Goal: Book appointment/travel/reservation

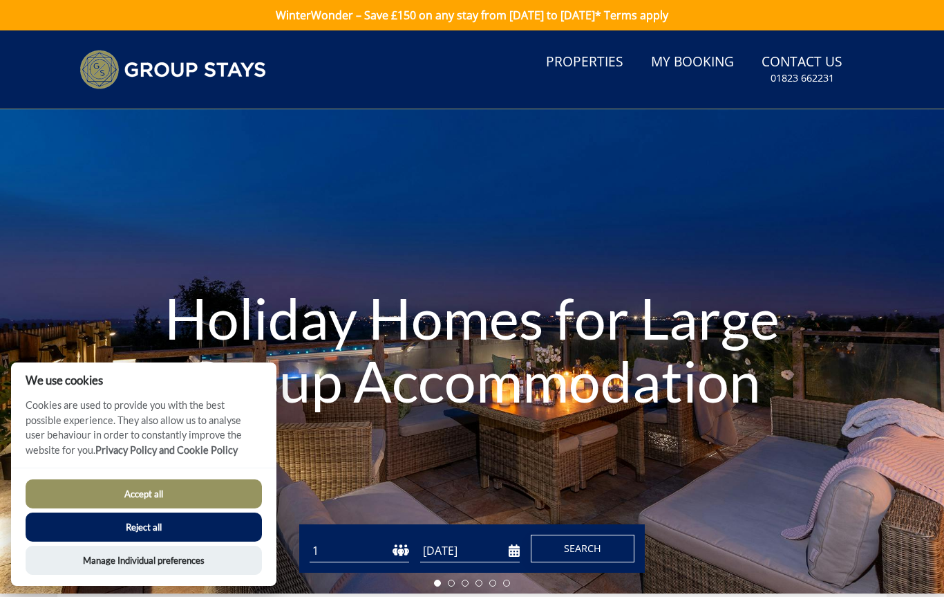
click at [580, 548] on span "Search" at bounding box center [582, 547] width 37 height 13
click at [344, 541] on select "1 2 3 4 5 6 7 8 9 10 11 12 13 14 15 16 17 18 19 20 21 22 23 24 25 26 27 28 29 3…" at bounding box center [360, 550] width 100 height 23
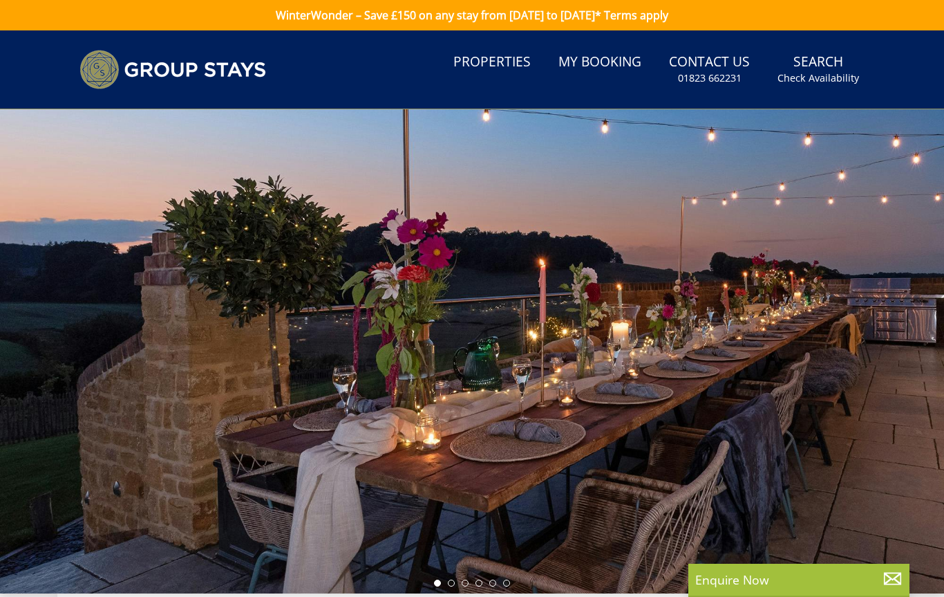
click at [192, 496] on div at bounding box center [472, 351] width 944 height 484
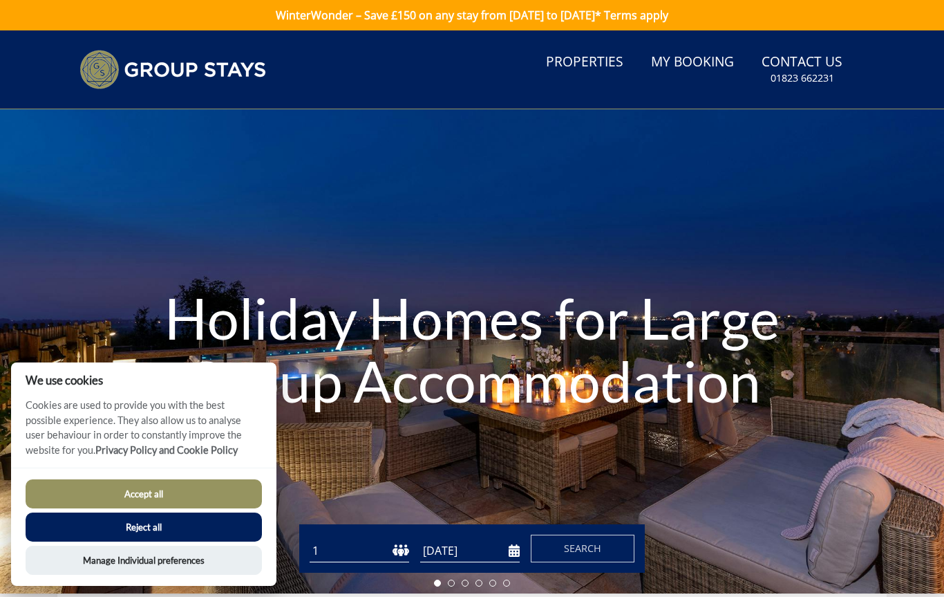
click at [171, 496] on button "Accept all" at bounding box center [144, 493] width 236 height 29
click at [335, 546] on select "1 2 3 4 5 6 7 8 9 10 11 12 13 14 15 16 17 18 19 20 21 22 23 24 25 26 27 28 29 3…" at bounding box center [360, 550] width 100 height 23
select select "6"
click at [218, 495] on button "Accept all" at bounding box center [144, 493] width 236 height 29
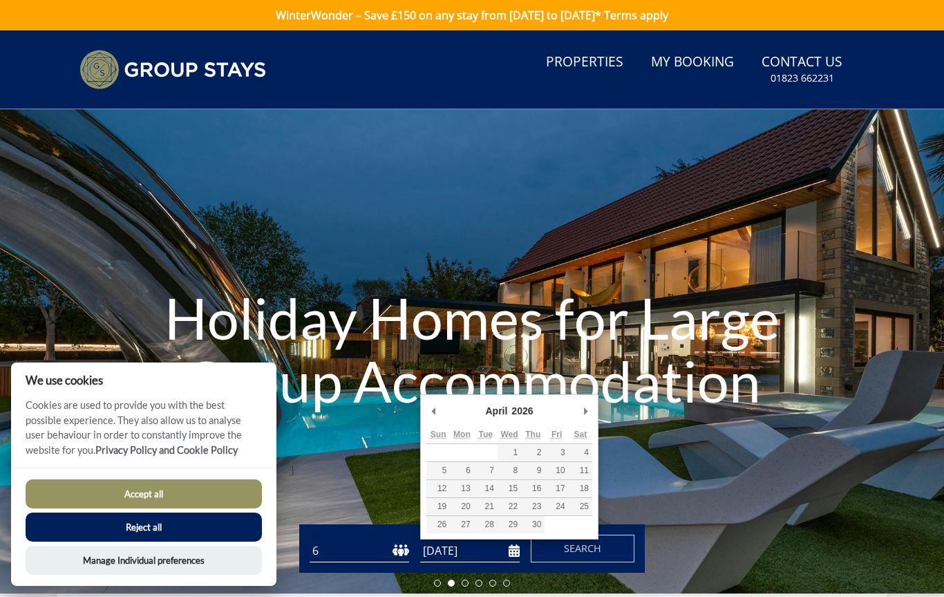
type input "[DATE]"
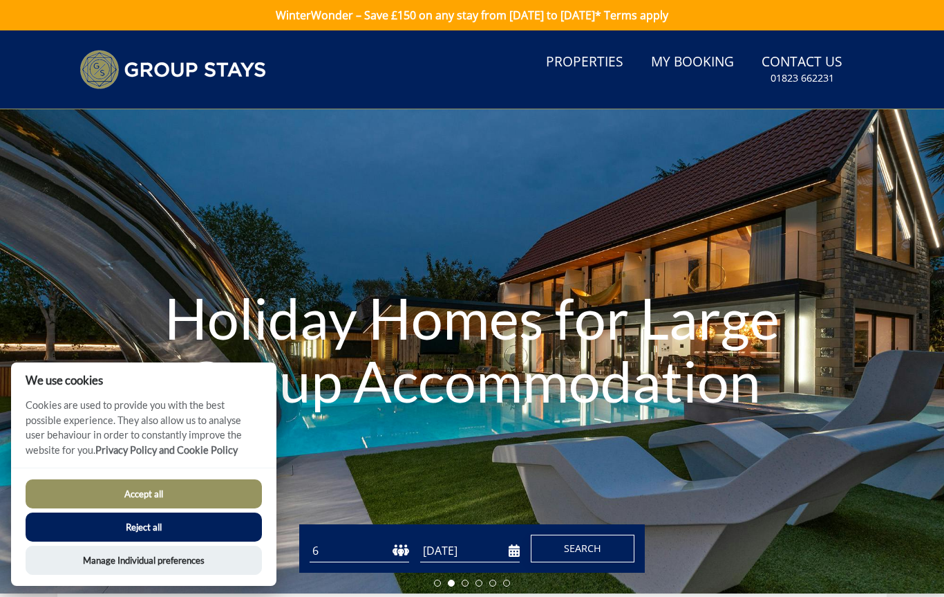
click at [604, 549] on button "Search" at bounding box center [583, 548] width 104 height 28
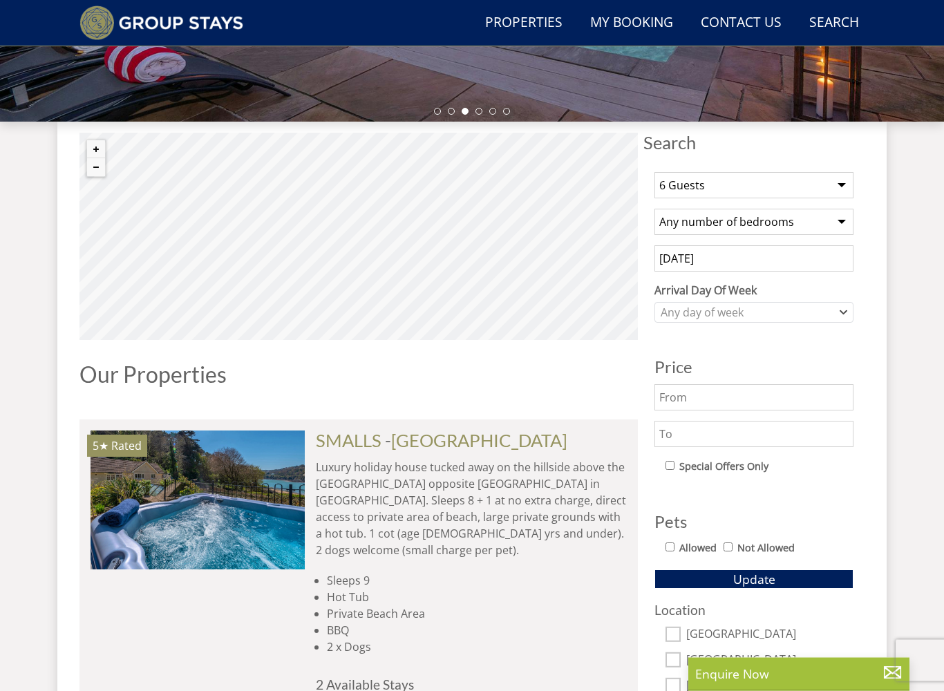
scroll to position [439, 0]
click at [841, 224] on select "Any number of bedrooms 1 Bedroom 2 Bedrooms 3 Bedrooms 4 Bedrooms 5 Bedrooms 6 …" at bounding box center [754, 222] width 199 height 26
select select "3"
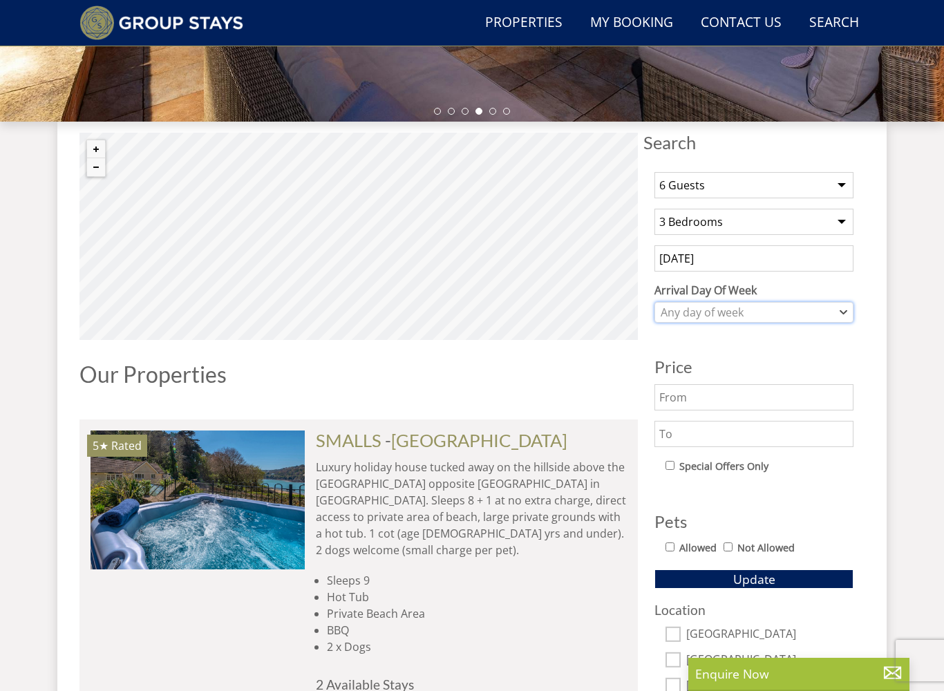
click at [844, 317] on div "Any day of week" at bounding box center [754, 312] width 199 height 21
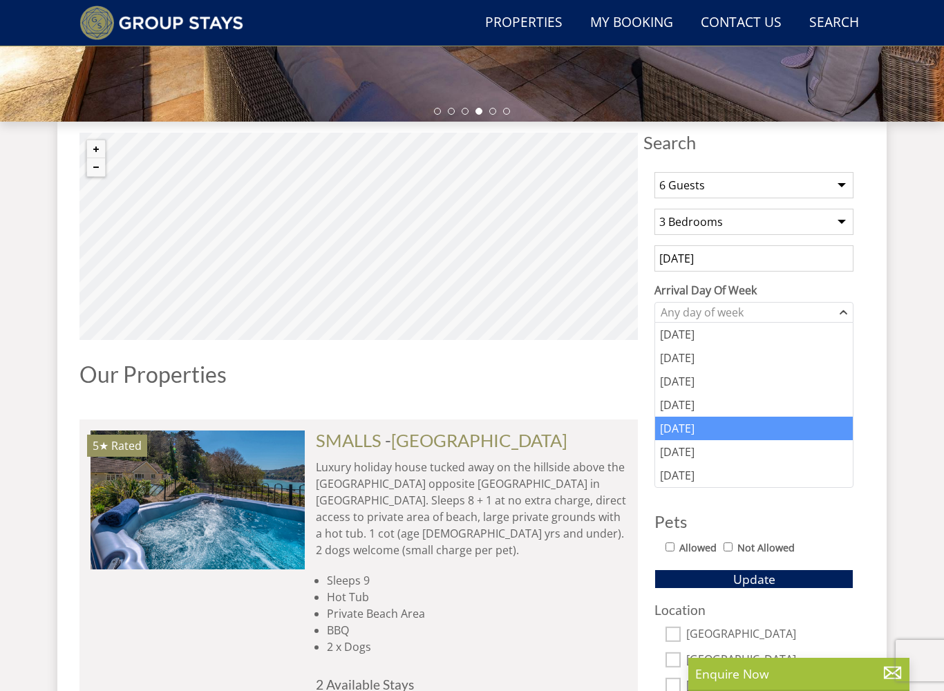
click at [693, 436] on div "[DATE]" at bounding box center [754, 429] width 198 height 24
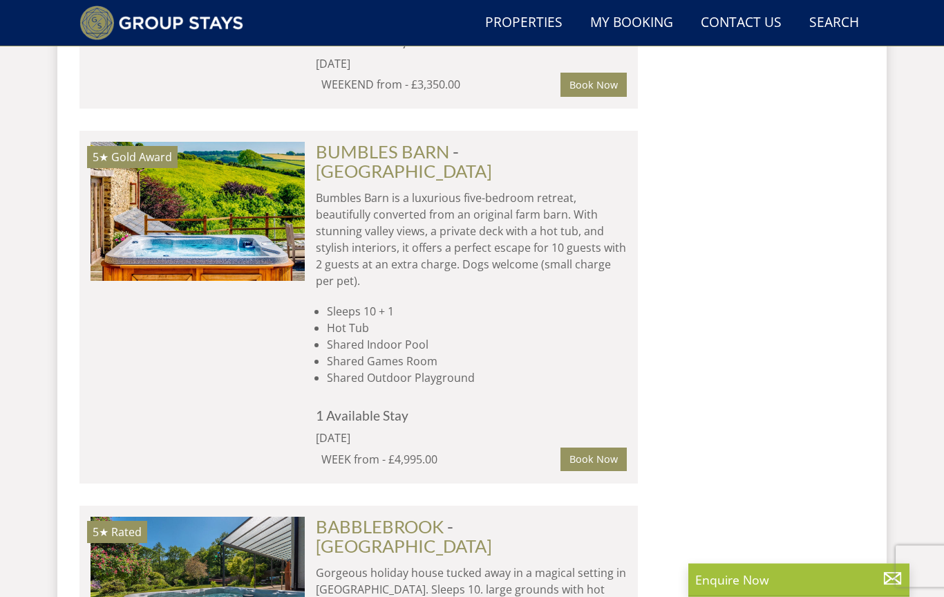
scroll to position [1829, 0]
